Goal: Transaction & Acquisition: Download file/media

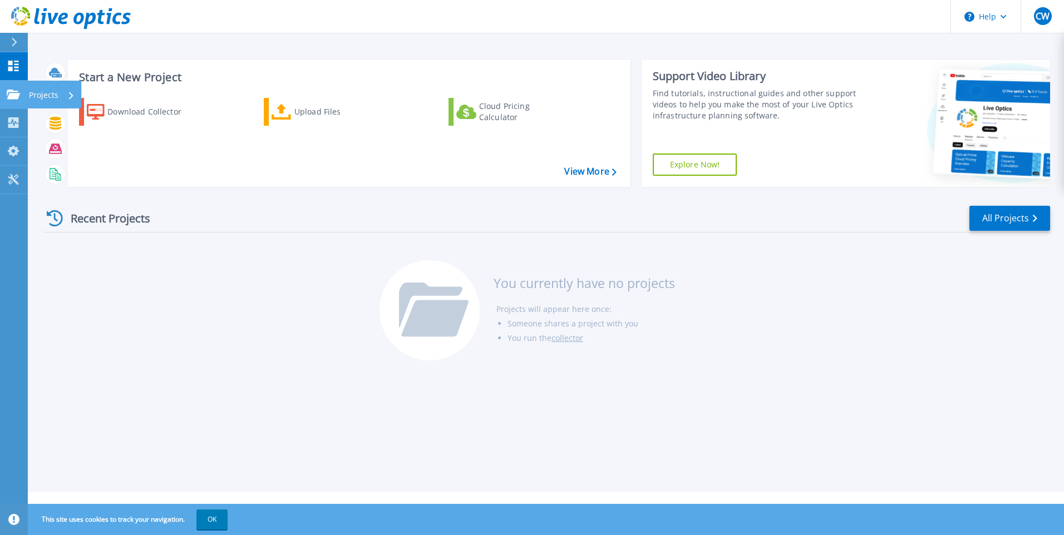
click at [18, 103] on link "Projects Projects" at bounding box center [14, 95] width 28 height 28
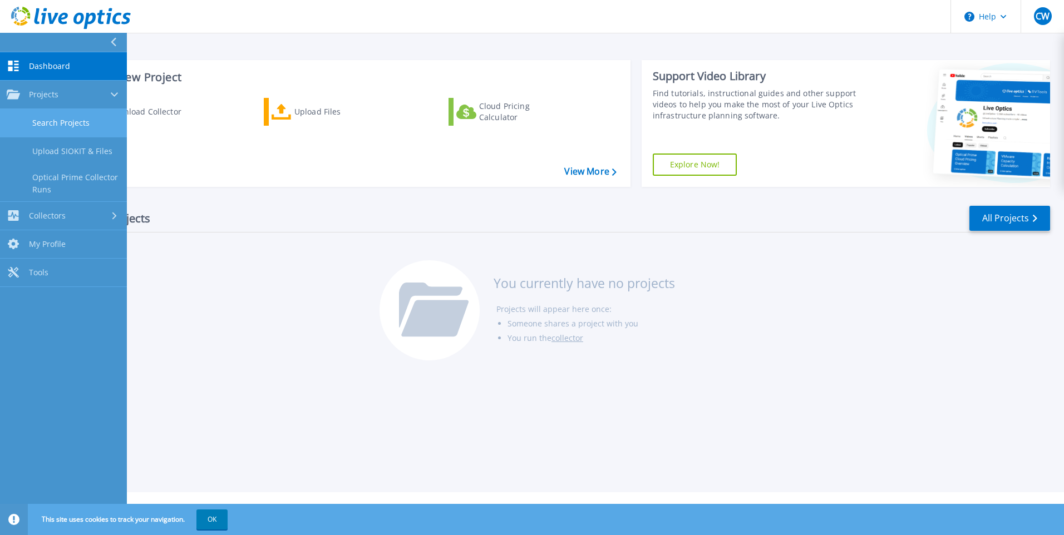
click at [58, 127] on link "Search Projects" at bounding box center [63, 123] width 127 height 28
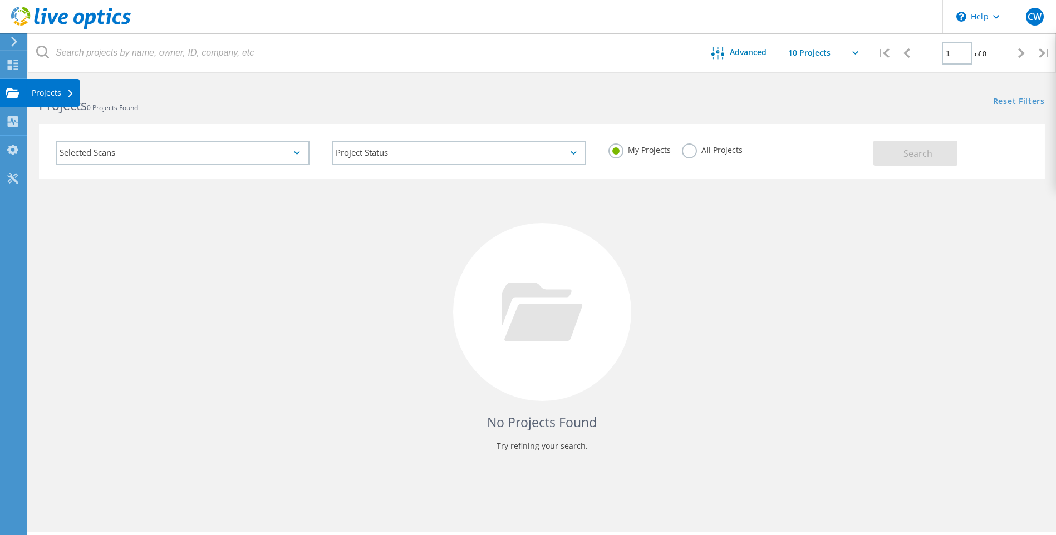
click at [12, 94] on use at bounding box center [12, 92] width 13 height 9
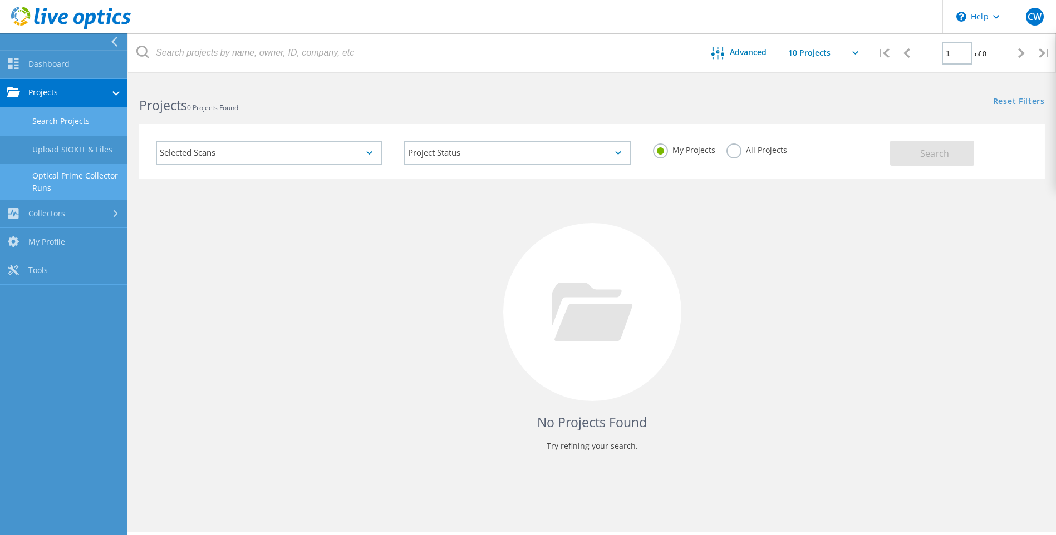
click at [57, 178] on link "Optical Prime Collector Runs" at bounding box center [63, 182] width 127 height 36
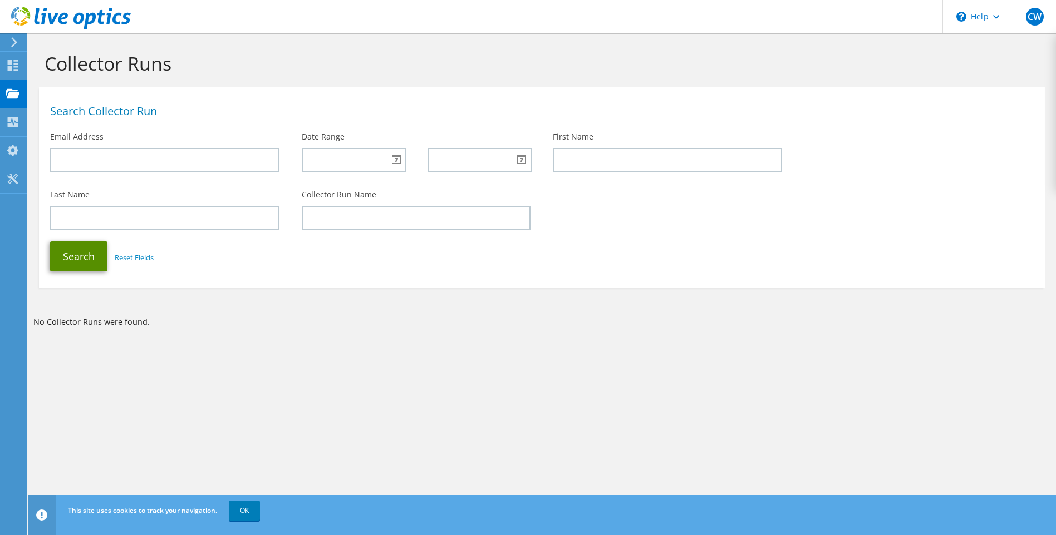
click at [73, 256] on button "Search" at bounding box center [78, 257] width 57 height 30
click at [13, 124] on icon at bounding box center [12, 122] width 13 height 11
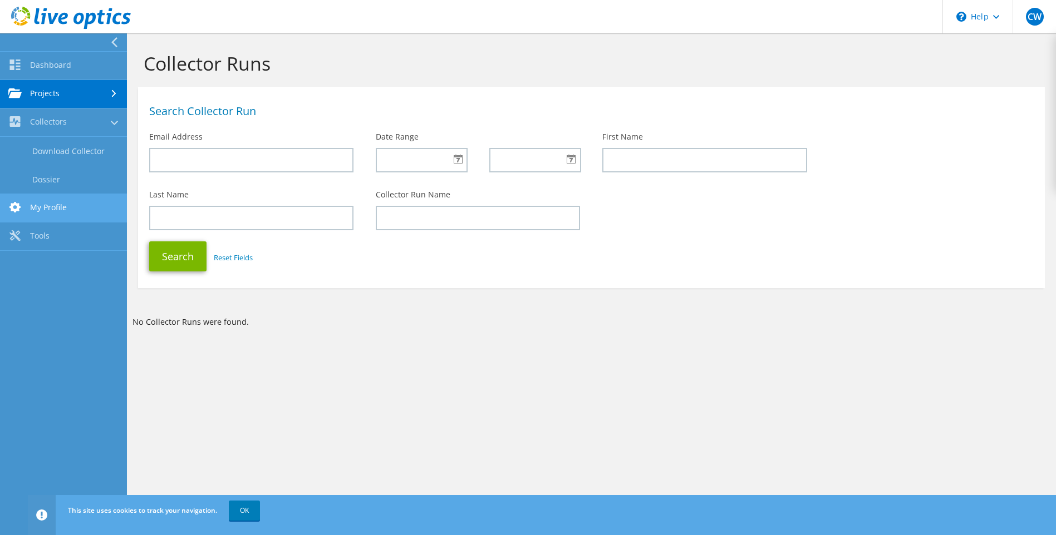
click at [64, 212] on link "My Profile" at bounding box center [63, 208] width 127 height 28
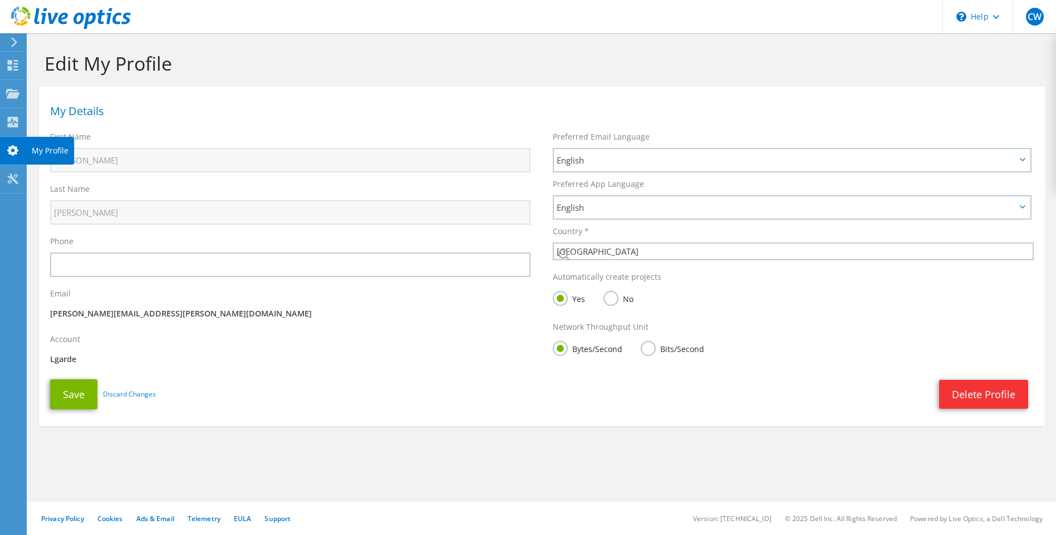
select select "224"
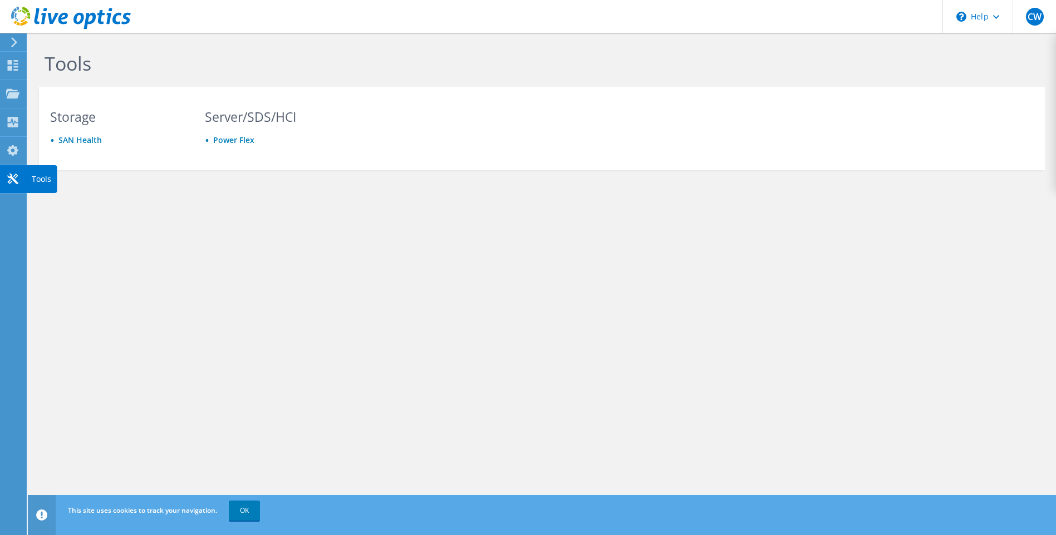
click at [14, 178] on icon at bounding box center [12, 179] width 13 height 11
click at [16, 128] on div at bounding box center [12, 123] width 13 height 12
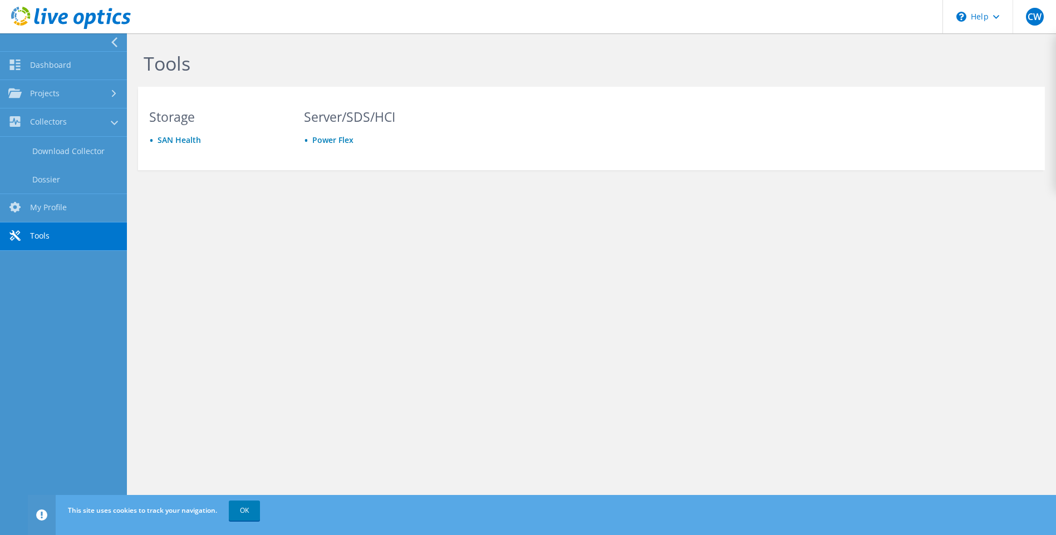
click at [50, 236] on link "Tools" at bounding box center [63, 237] width 127 height 28
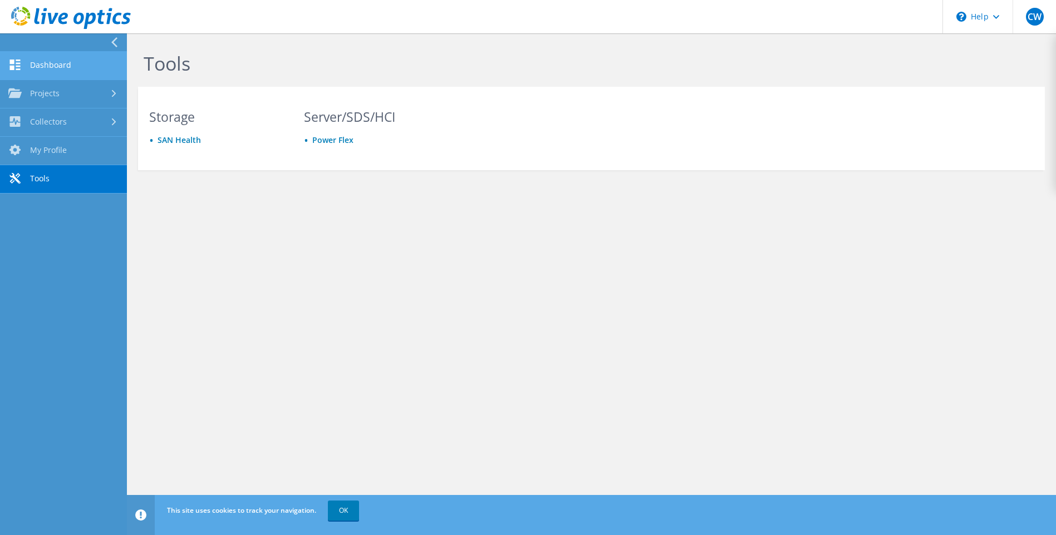
click at [30, 63] on link "Dashboard" at bounding box center [63, 66] width 127 height 28
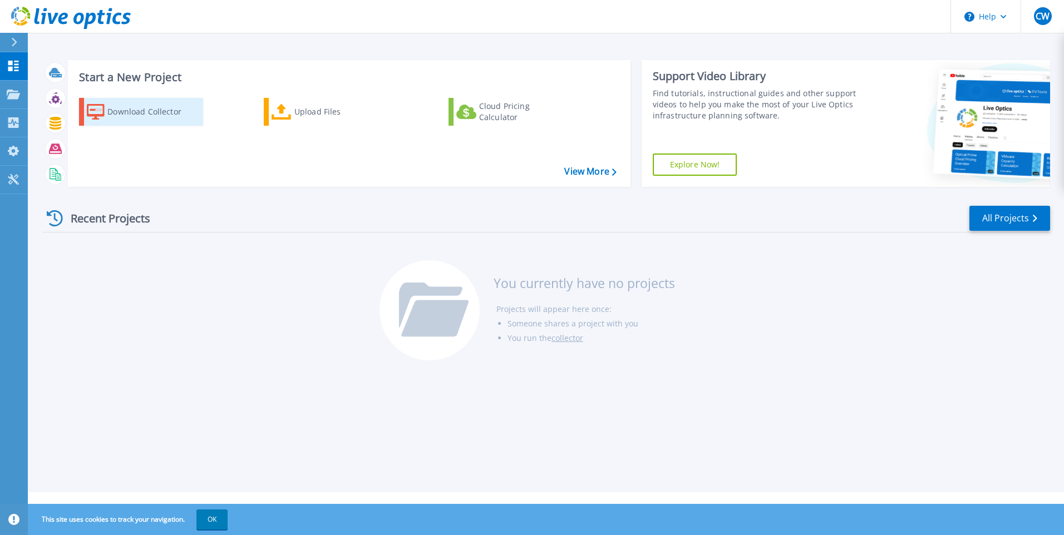
click at [159, 115] on div "Download Collector" at bounding box center [151, 112] width 89 height 22
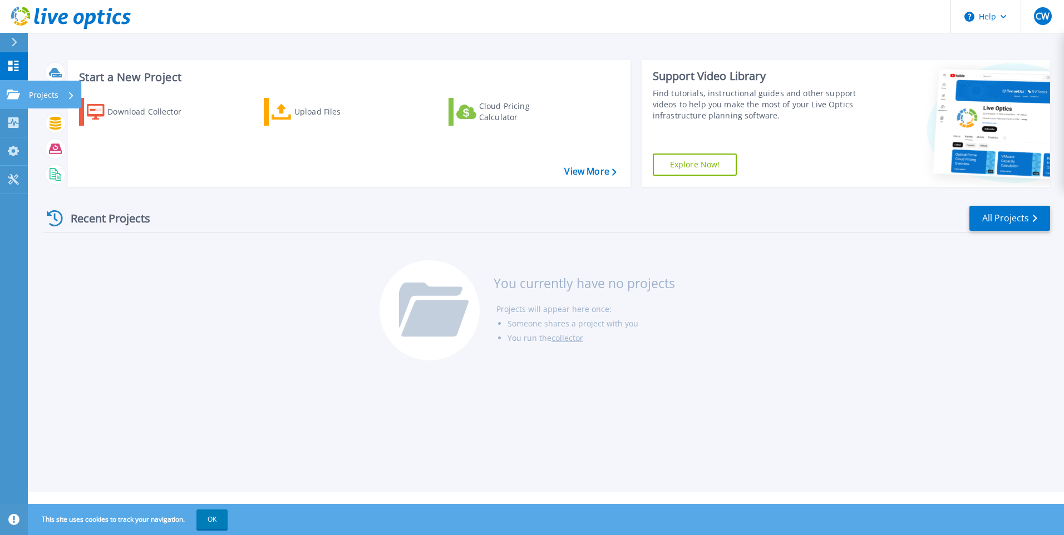
click at [18, 85] on link "Projects Projects" at bounding box center [14, 95] width 28 height 28
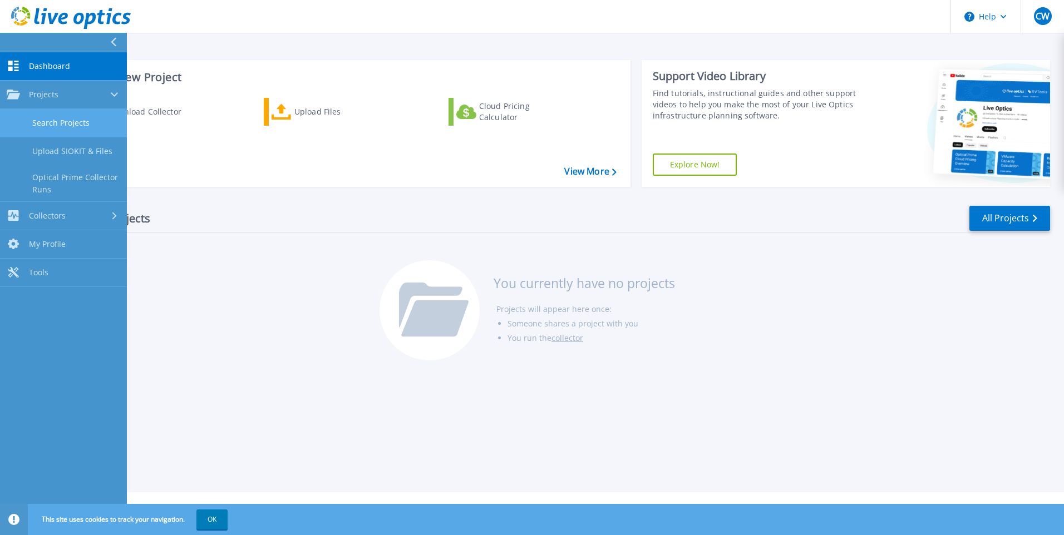
click at [48, 115] on link "Search Projects" at bounding box center [63, 123] width 127 height 28
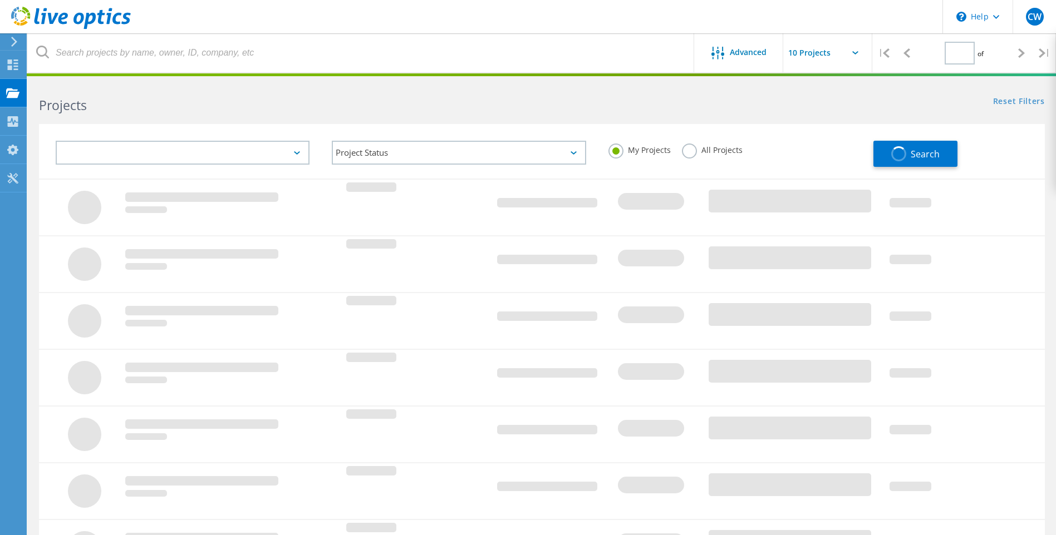
type input "1"
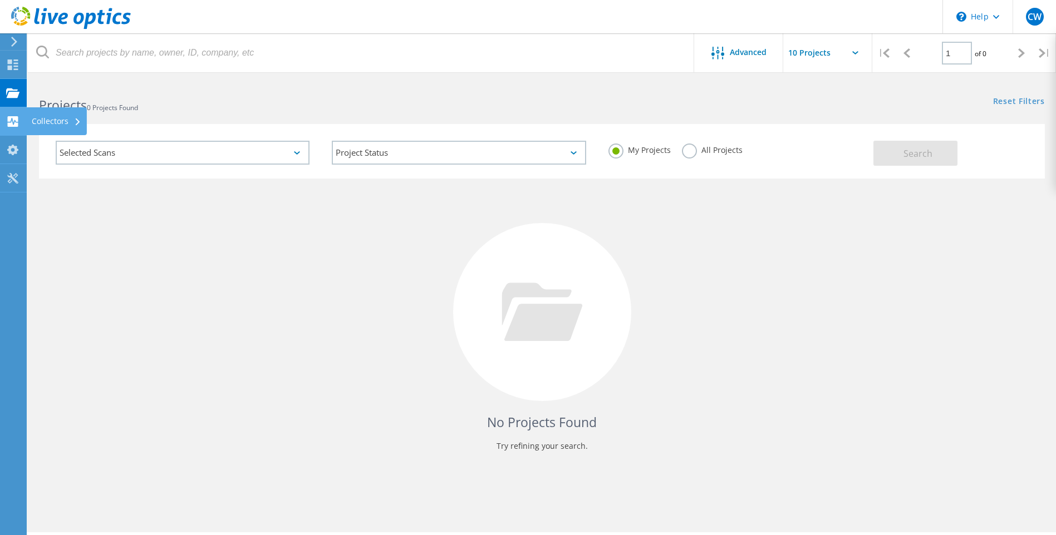
click at [18, 122] on icon at bounding box center [12, 121] width 13 height 11
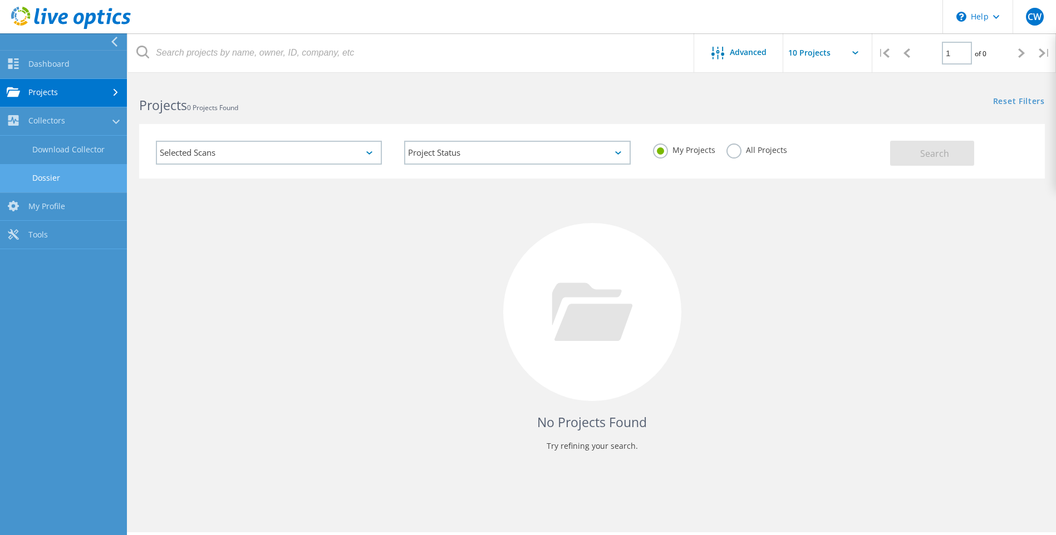
click at [58, 184] on link "Dossier" at bounding box center [63, 178] width 127 height 28
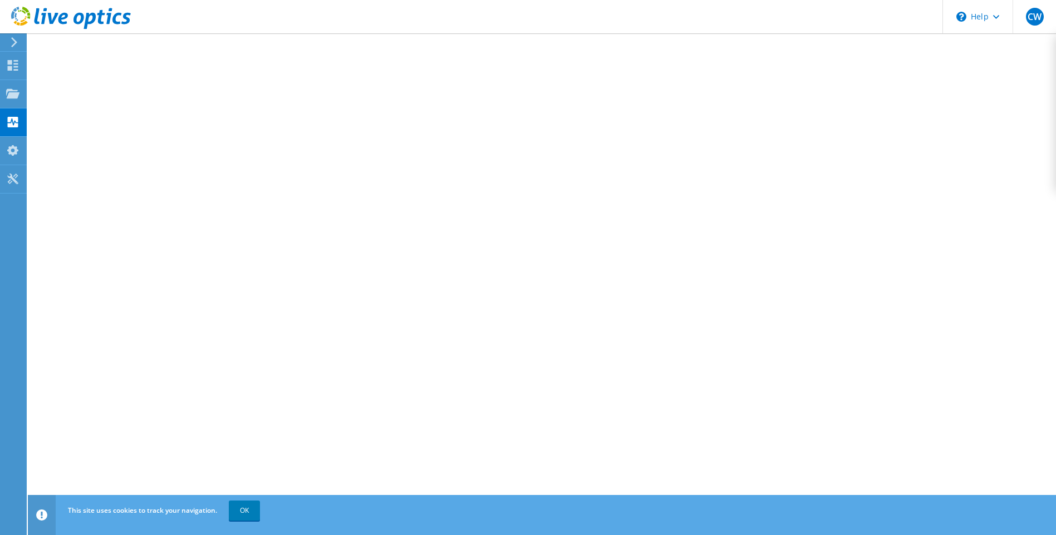
click at [14, 42] on icon at bounding box center [14, 42] width 8 height 10
